Goal: Information Seeking & Learning: Learn about a topic

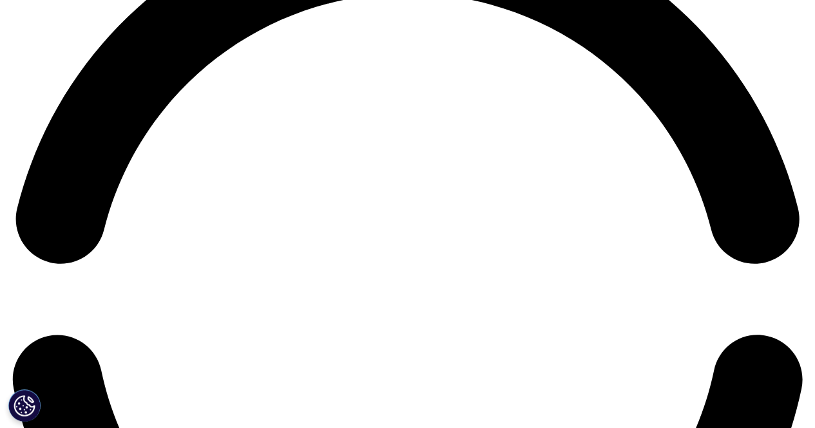
scroll to position [1407, 0]
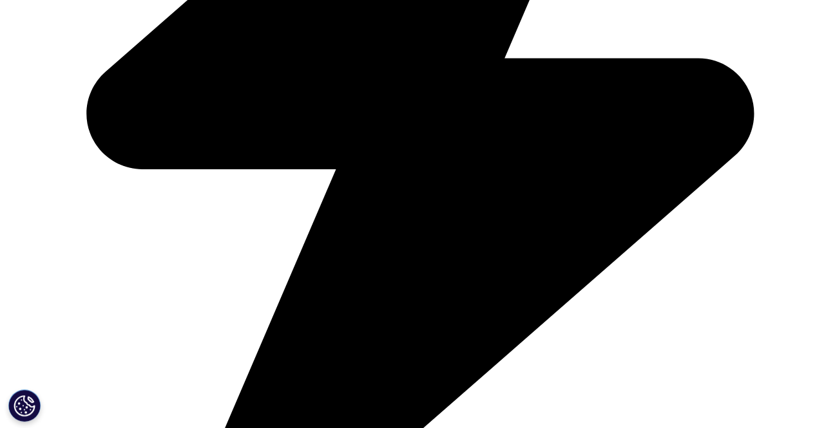
scroll to position [1031, 0]
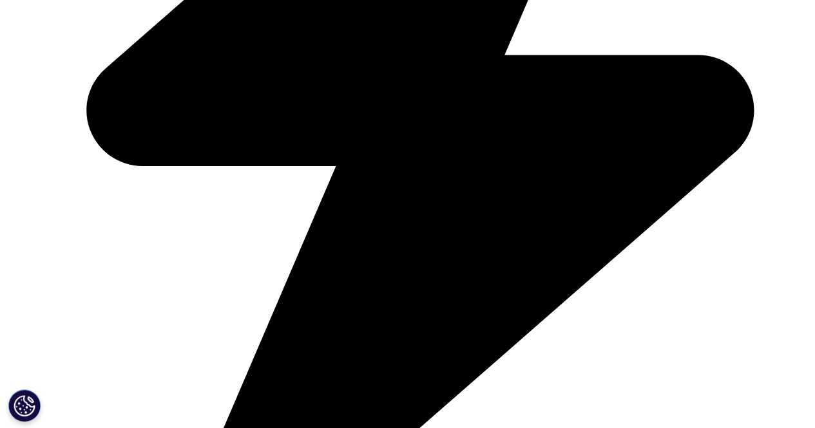
drag, startPoint x: 157, startPoint y: 160, endPoint x: 598, endPoint y: 242, distance: 448.1
copy span "The pattern of M&A deal activity in [DATE] showed a decisive shift in acquirers…"
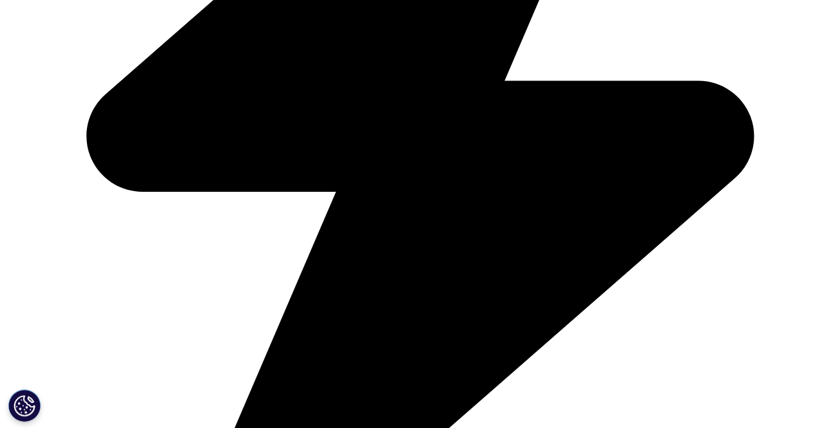
scroll to position [1095, 0]
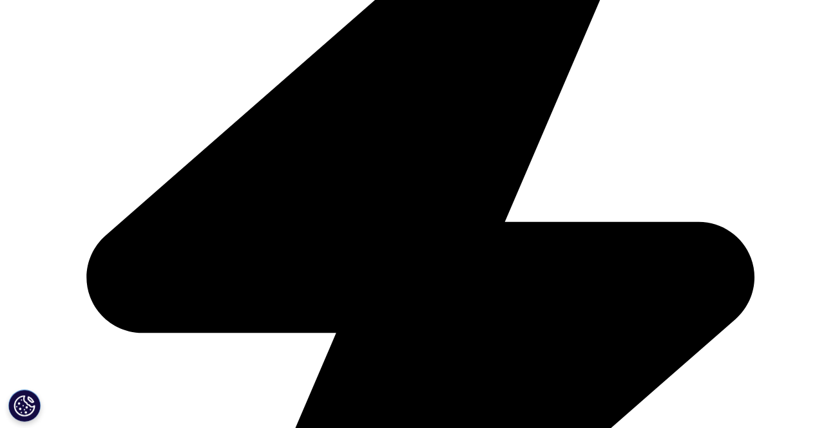
scroll to position [1804, 0]
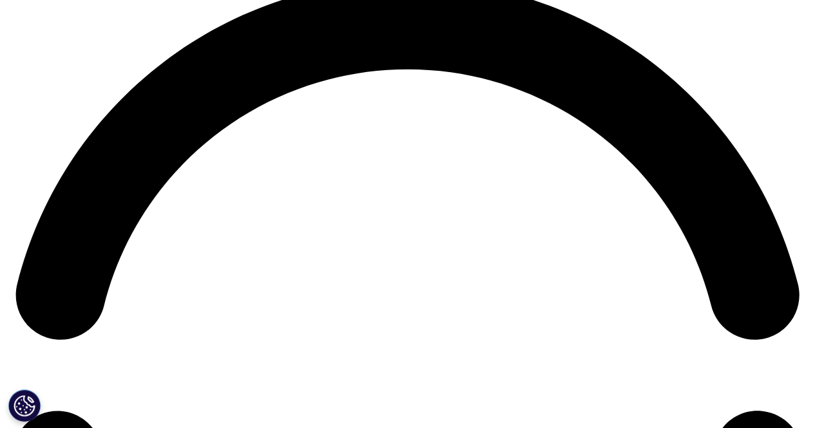
scroll to position [1611, 0]
